Goal: Task Accomplishment & Management: Manage account settings

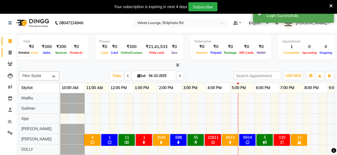
click at [11, 51] on icon at bounding box center [10, 52] width 3 height 4
select select "122"
select select "service"
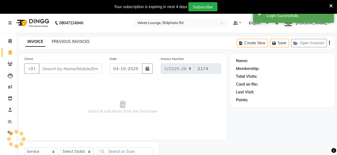
click at [81, 41] on link "PREVIOUS INVOICES" at bounding box center [71, 41] width 38 height 5
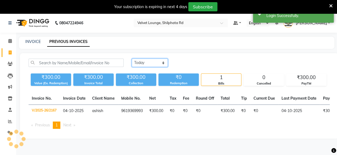
click at [150, 60] on select "[DATE] [DATE] Custom Range" at bounding box center [150, 63] width 36 height 8
select select "yesterday"
click at [132, 59] on select "[DATE] [DATE] Custom Range" at bounding box center [150, 63] width 36 height 8
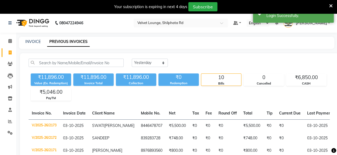
click at [327, 23] on link "[PERSON_NAME]" at bounding box center [307, 23] width 47 height 9
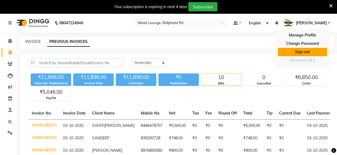
click at [314, 49] on link "Sign out" at bounding box center [302, 52] width 49 height 8
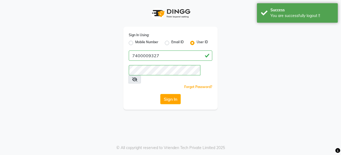
click at [135, 42] on label "Mobile Number" at bounding box center [146, 43] width 23 height 6
click at [135, 42] on input "Mobile Number" at bounding box center [137, 42] width 4 height 4
radio input "true"
radio input "false"
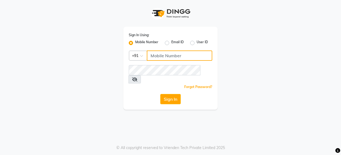
click at [165, 60] on input "Username" at bounding box center [180, 55] width 66 height 10
type input "7400009327"
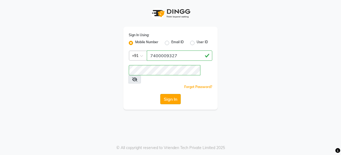
click at [171, 94] on button "Sign In" at bounding box center [170, 99] width 20 height 10
